Goal: Task Accomplishment & Management: Use online tool/utility

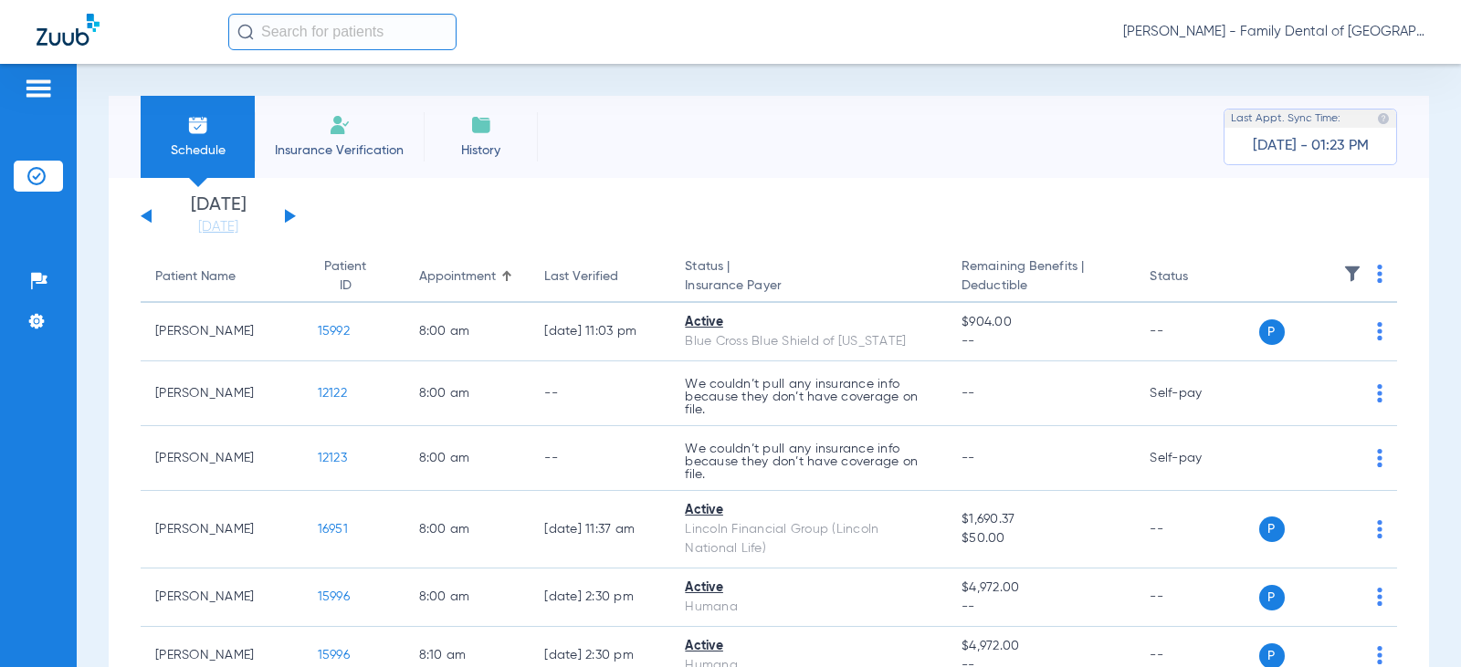
click at [289, 208] on div "[DATE] [DATE] [DATE] [DATE] [DATE] [DATE] [DATE] [DATE] [DATE] [DATE] [DATE] [D…" at bounding box center [218, 216] width 155 height 40
click at [287, 219] on button at bounding box center [290, 216] width 11 height 14
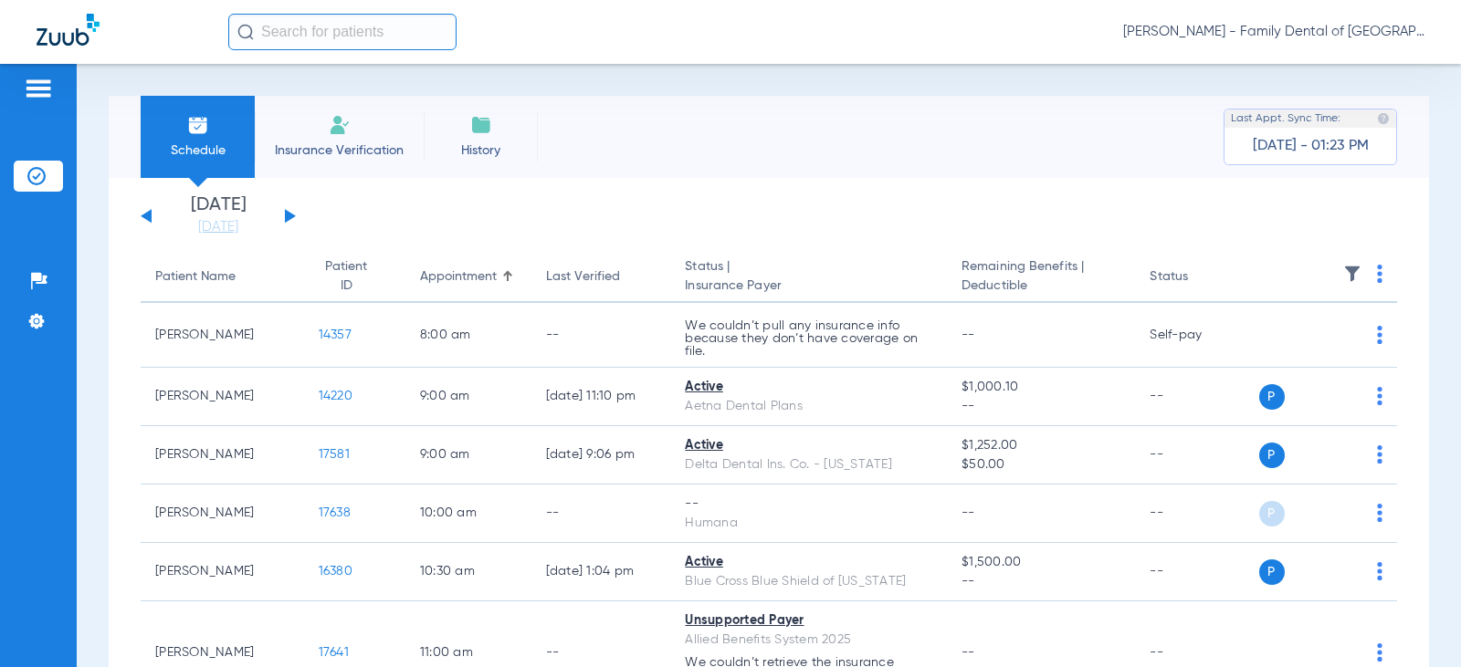
click at [287, 219] on button at bounding box center [290, 216] width 11 height 14
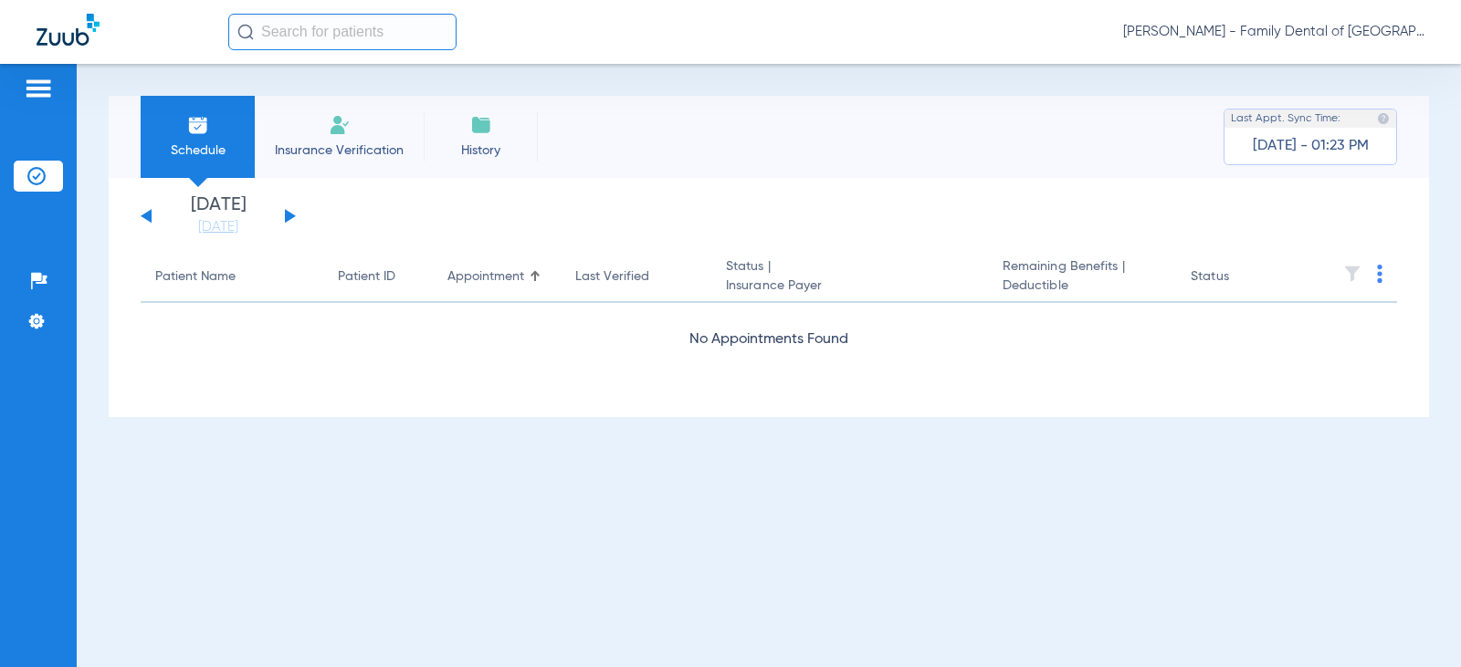
click at [287, 219] on button at bounding box center [290, 216] width 11 height 14
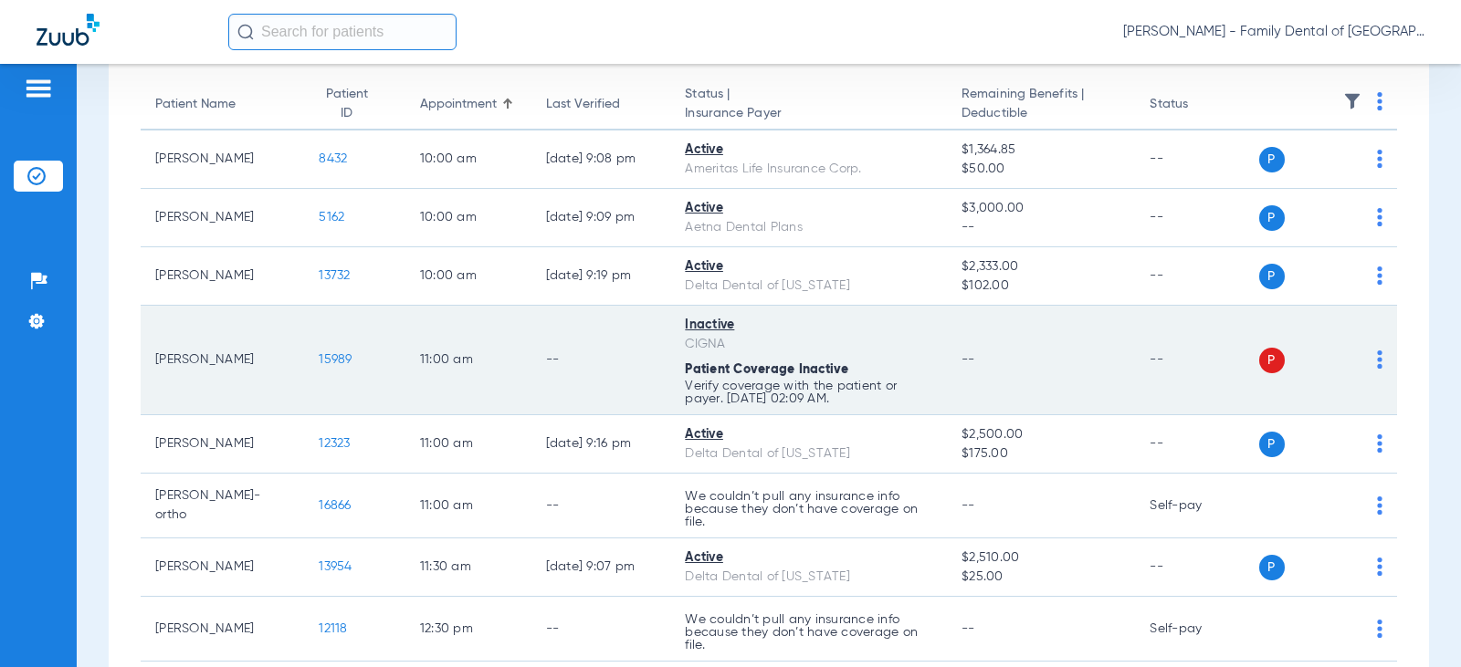
scroll to position [183, 0]
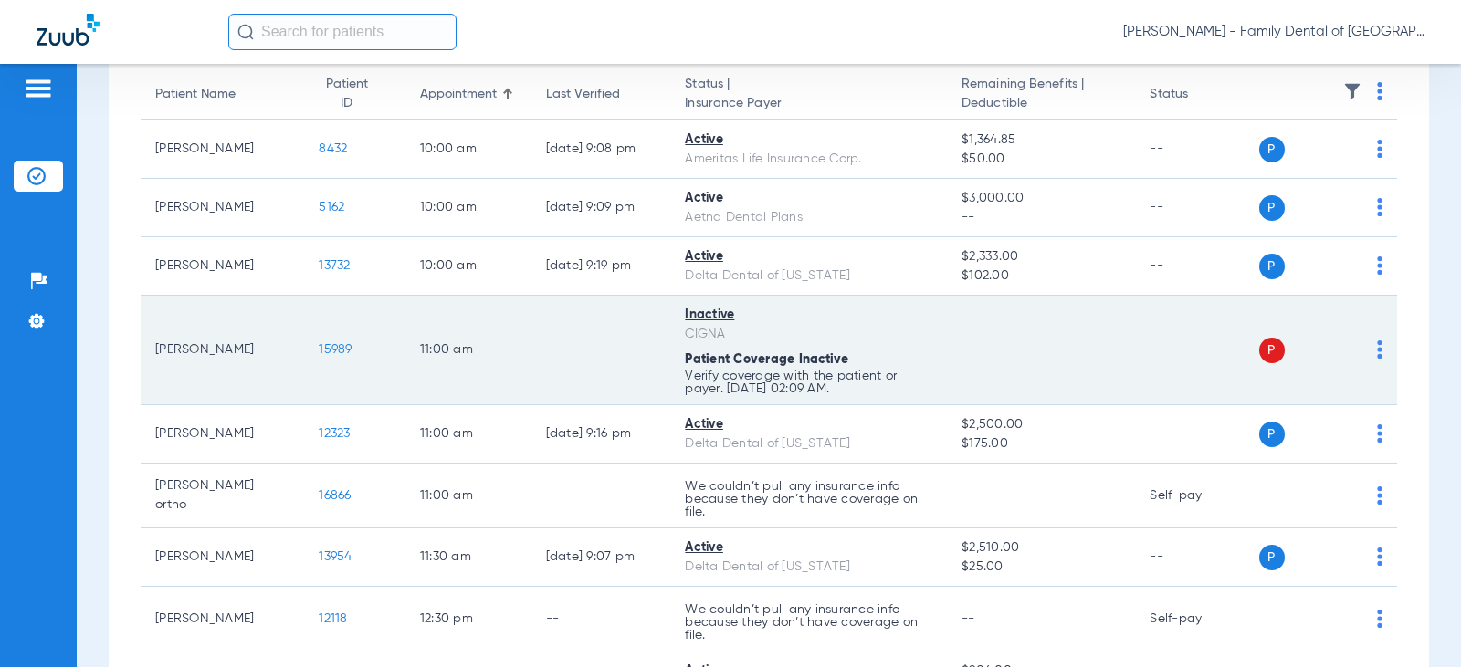
click at [320, 348] on span "15989" at bounding box center [335, 349] width 33 height 13
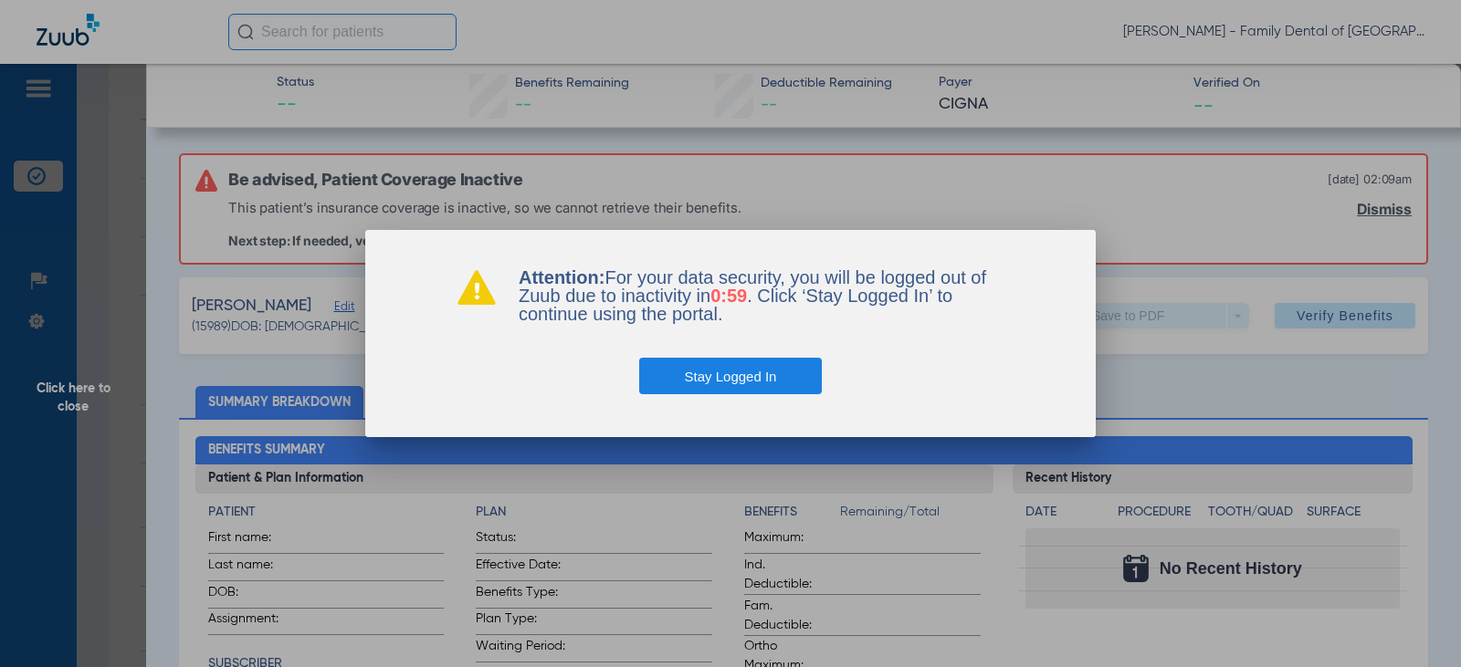
click at [772, 368] on button "Stay Logged In" at bounding box center [731, 376] width 184 height 37
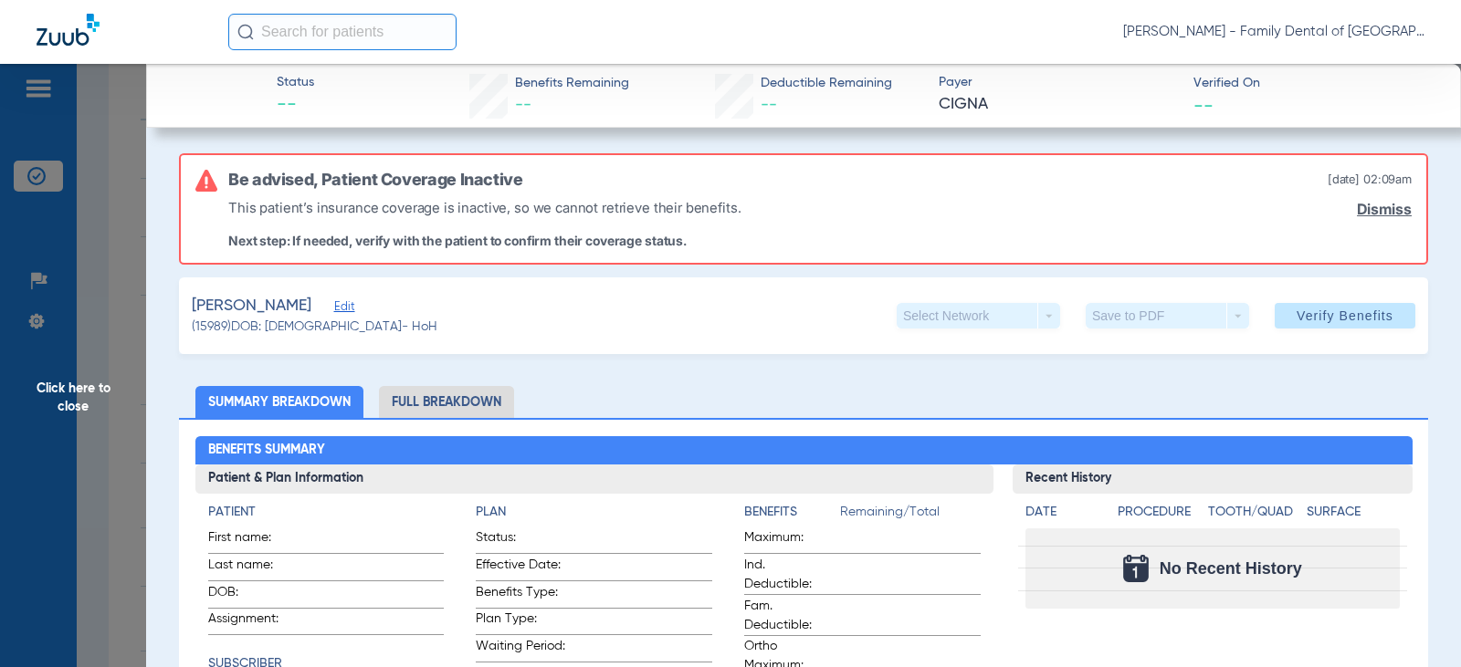
click at [61, 382] on span "Click here to close" at bounding box center [73, 397] width 146 height 667
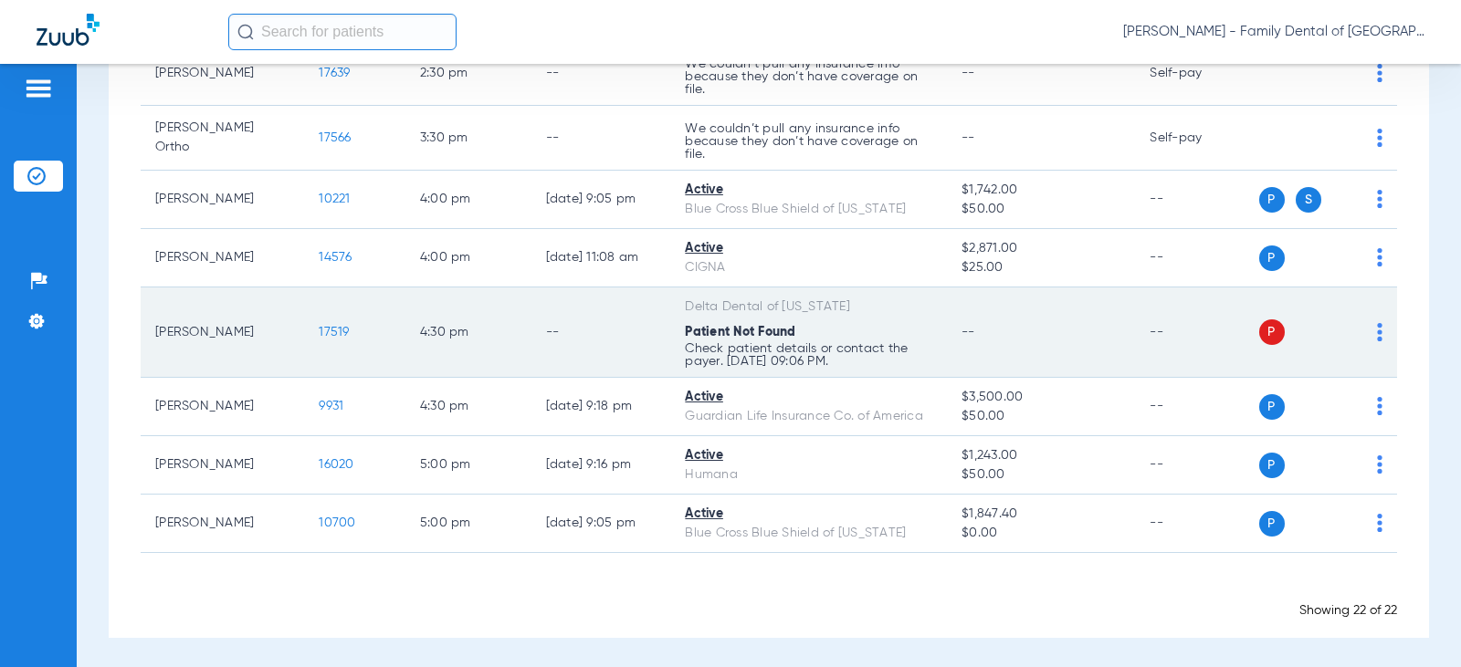
scroll to position [1153, 0]
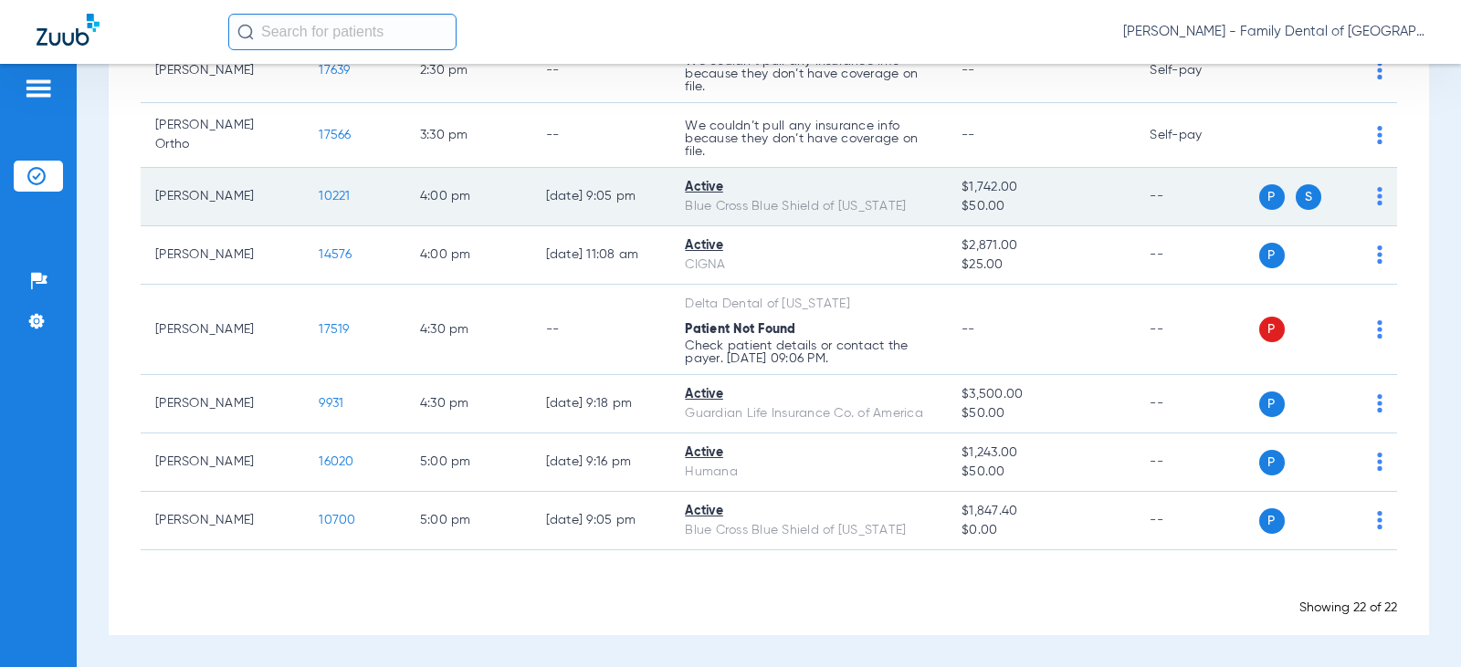
click at [319, 195] on span "10221" at bounding box center [334, 196] width 31 height 13
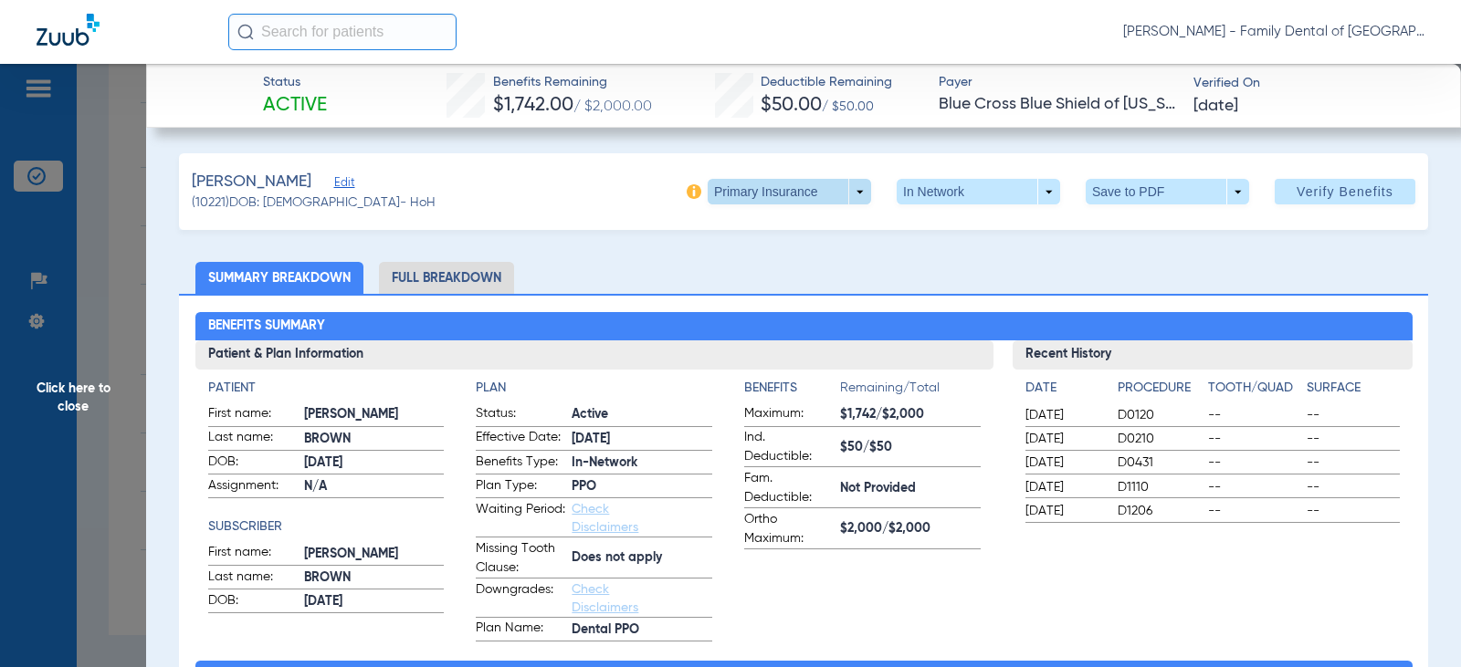
click at [724, 197] on span at bounding box center [789, 192] width 163 height 26
click at [750, 263] on span "Secondary Insurance" at bounding box center [769, 264] width 121 height 13
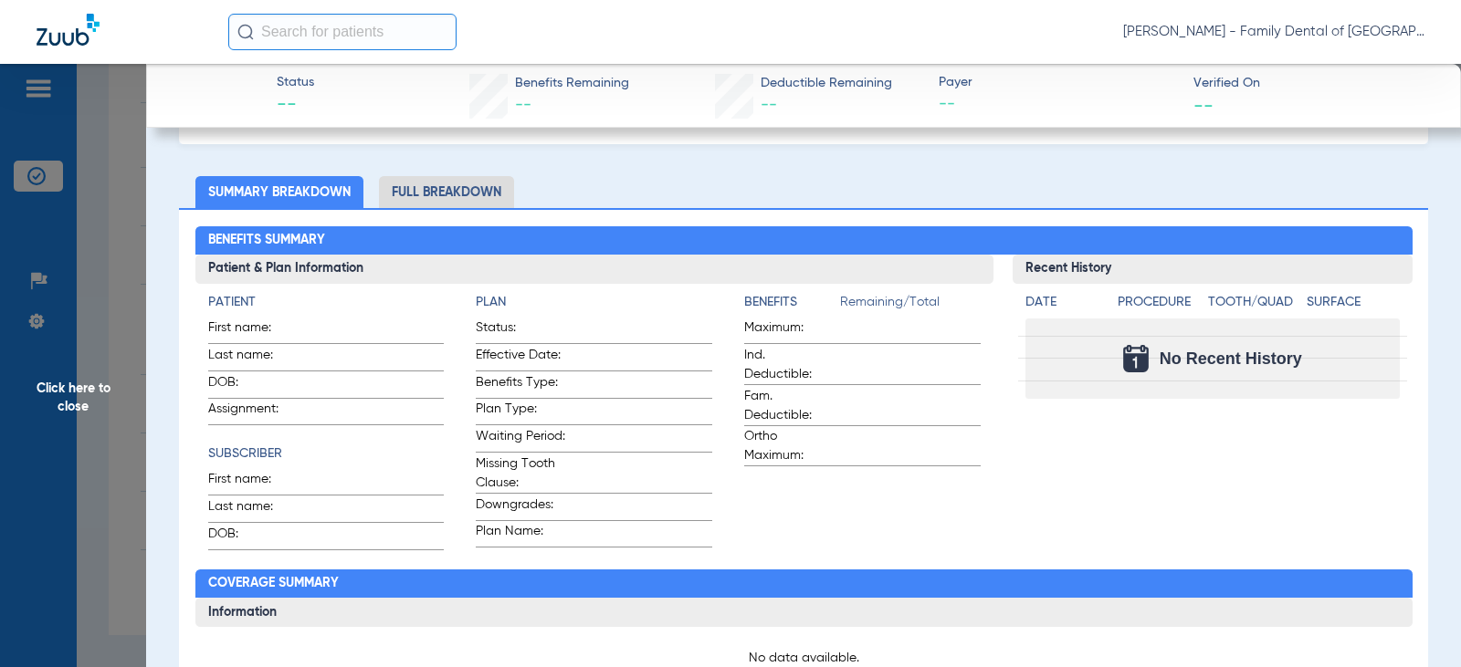
scroll to position [0, 0]
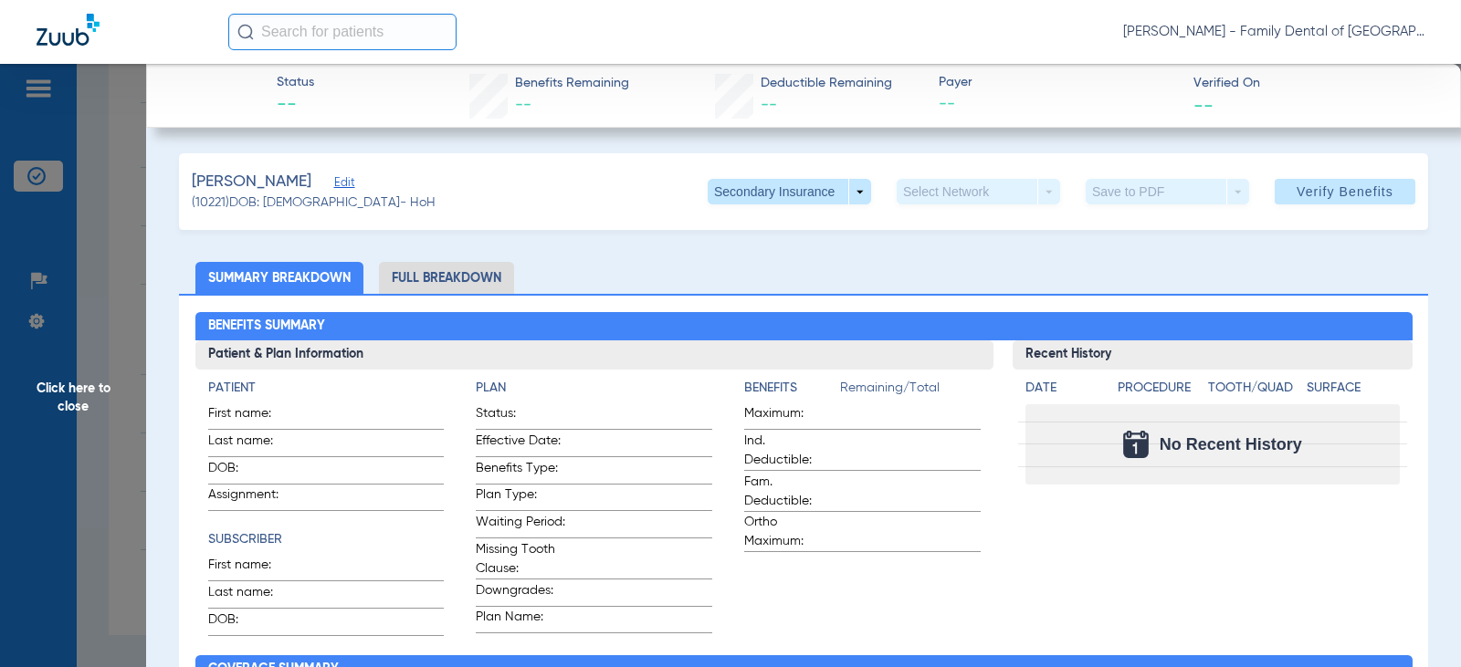
click at [351, 184] on span "Edit" at bounding box center [342, 184] width 16 height 17
